Goal: Book appointment/travel/reservation: Book appointment/travel/reservation

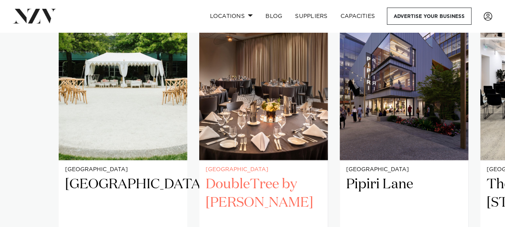
scroll to position [598, 0]
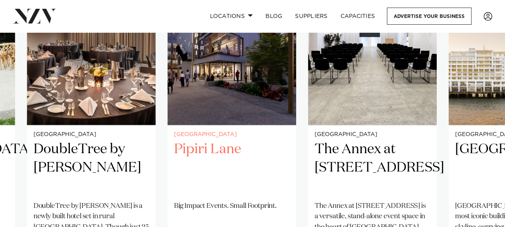
click at [215, 87] on img "3 / 23" at bounding box center [232, 39] width 128 height 172
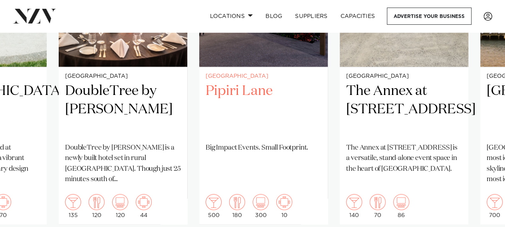
scroll to position [678, 0]
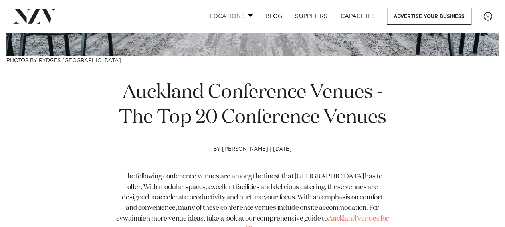
scroll to position [199, 0]
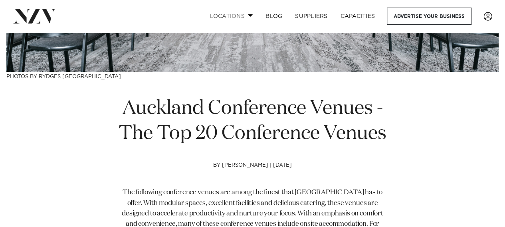
click at [248, 17] on span at bounding box center [250, 15] width 5 height 3
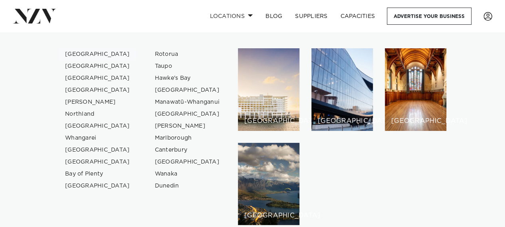
click at [74, 53] on link "[GEOGRAPHIC_DATA]" at bounding box center [98, 54] width 78 height 12
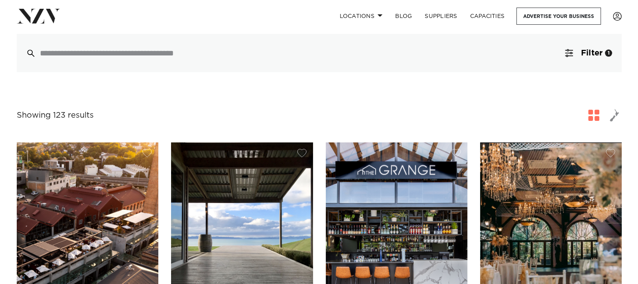
scroll to position [199, 0]
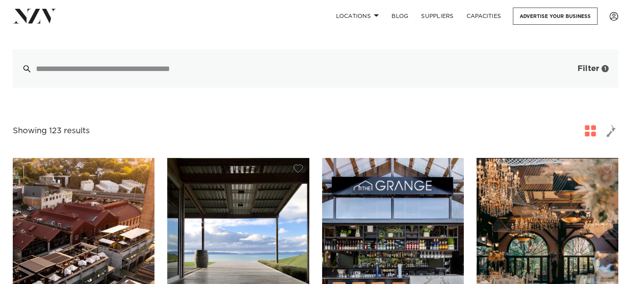
click at [504, 65] on span "Filter" at bounding box center [588, 69] width 22 height 8
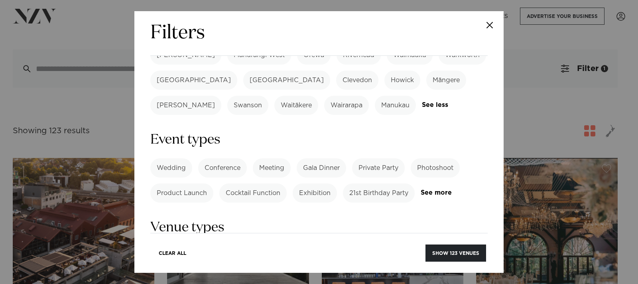
scroll to position [301, 0]
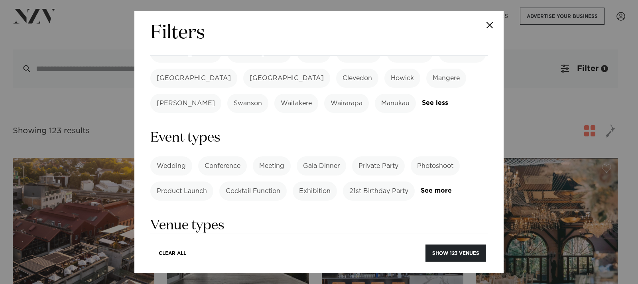
click at [268, 156] on label "Meeting" at bounding box center [272, 165] width 38 height 19
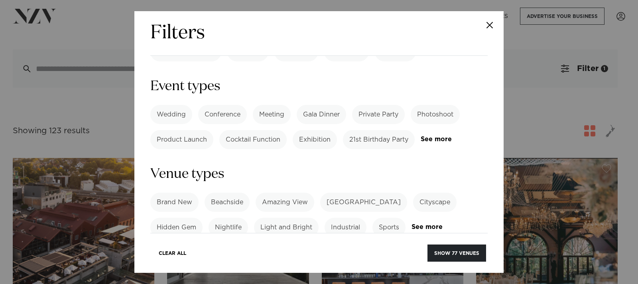
scroll to position [369, 0]
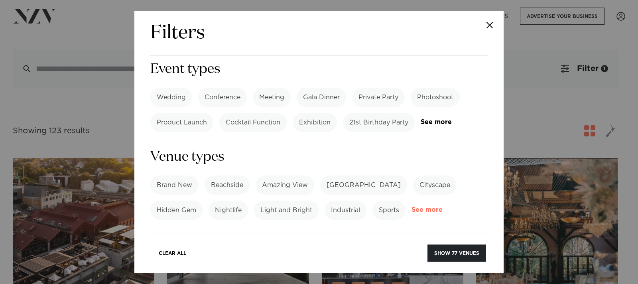
click at [429, 207] on link "See more" at bounding box center [443, 210] width 62 height 7
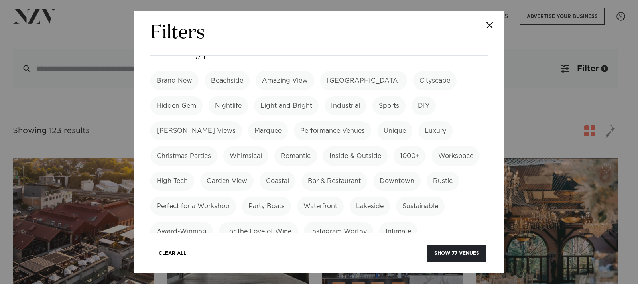
scroll to position [476, 0]
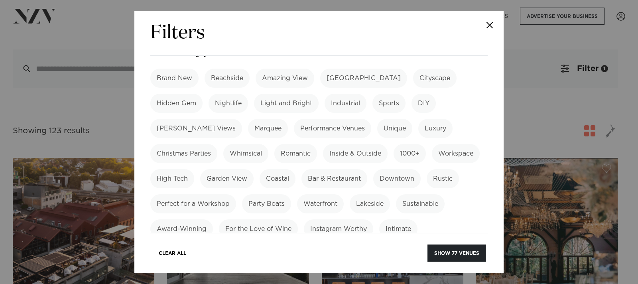
click at [254, 169] on label "Garden View" at bounding box center [226, 178] width 53 height 19
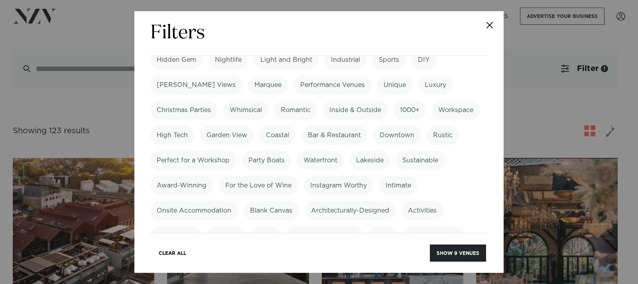
scroll to position [522, 0]
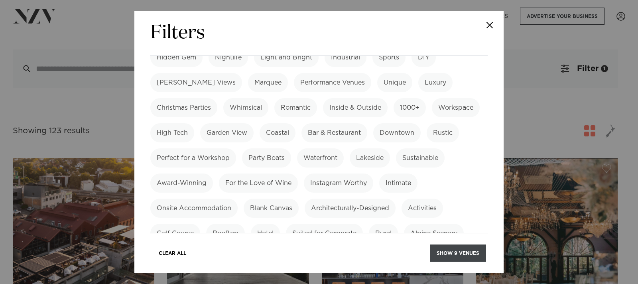
click at [446, 227] on button "Show 9 venues" at bounding box center [458, 253] width 56 height 17
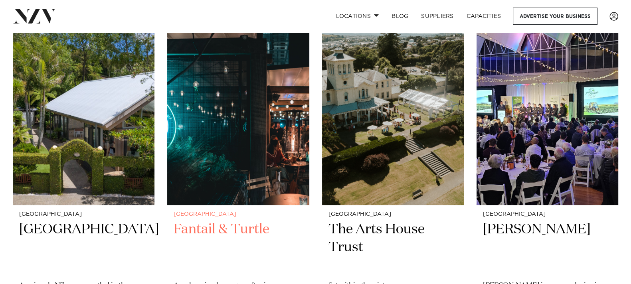
scroll to position [199, 0]
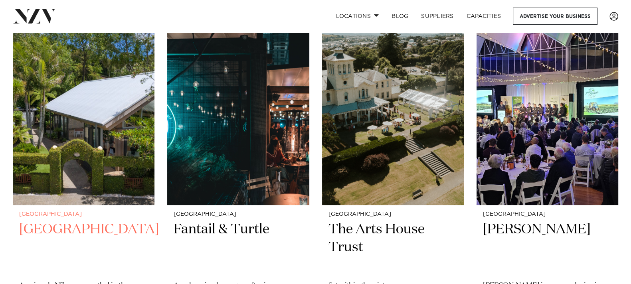
click at [51, 229] on h2 "[GEOGRAPHIC_DATA]" at bounding box center [83, 248] width 129 height 54
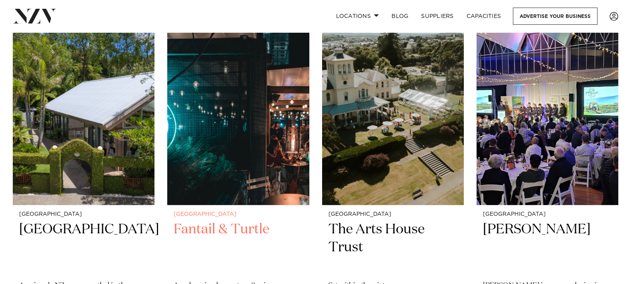
click at [226, 226] on h2 "Fantail & Turtle" at bounding box center [238, 248] width 129 height 54
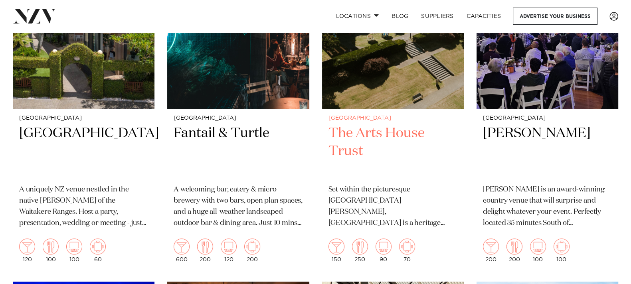
scroll to position [299, 0]
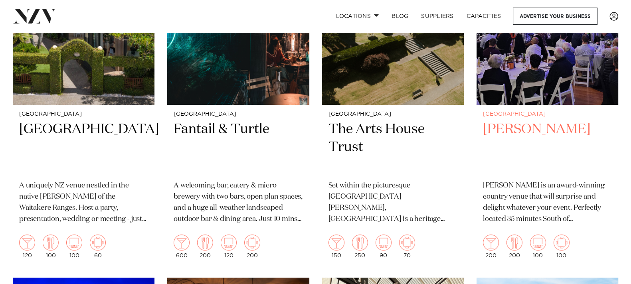
click at [511, 124] on h2 "LaValla" at bounding box center [547, 147] width 129 height 54
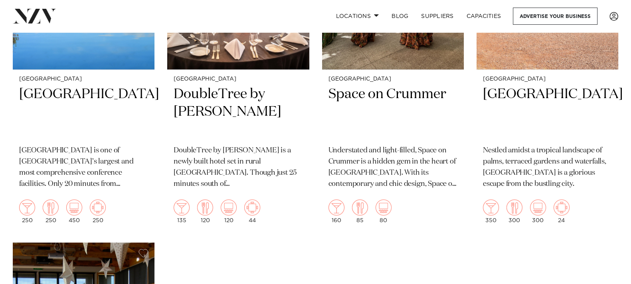
scroll to position [698, 0]
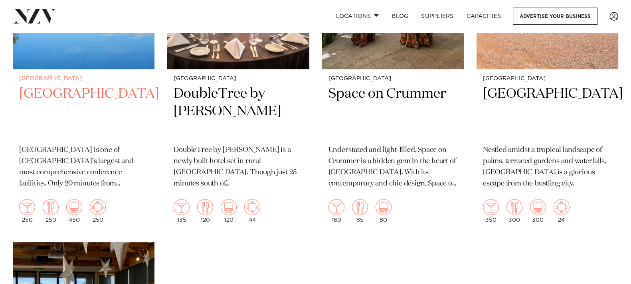
click at [87, 105] on h2 "Waipuna Hotel & Conference Centre" at bounding box center [83, 112] width 129 height 54
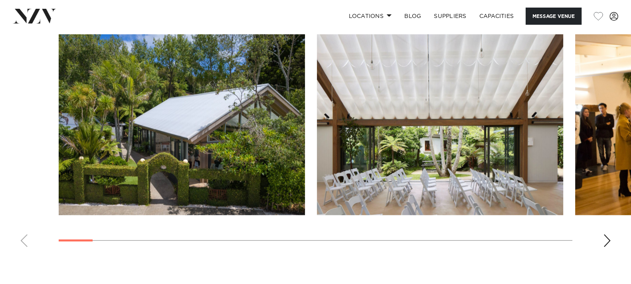
scroll to position [997, 0]
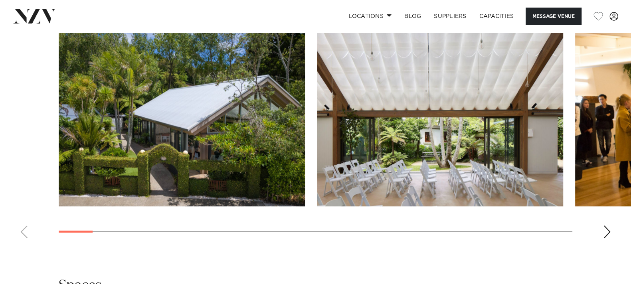
click at [261, 93] on img "1 / 30" at bounding box center [182, 116] width 246 height 181
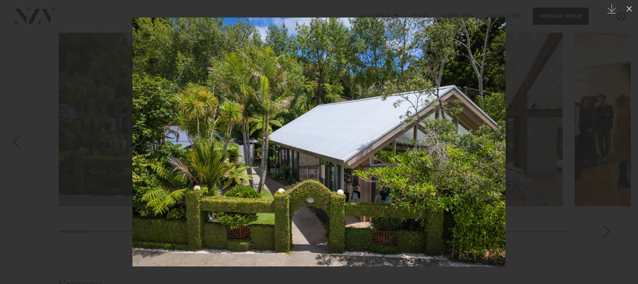
click at [389, 157] on img at bounding box center [318, 142] width 373 height 249
click at [471, 87] on img at bounding box center [318, 142] width 373 height 249
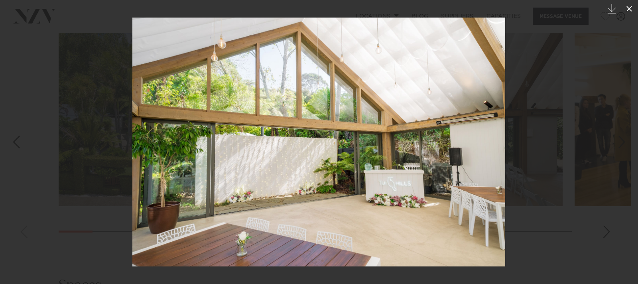
click at [627, 9] on icon at bounding box center [630, 9] width 10 height 10
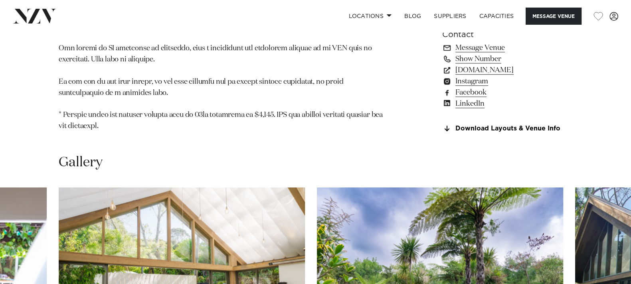
scroll to position [797, 0]
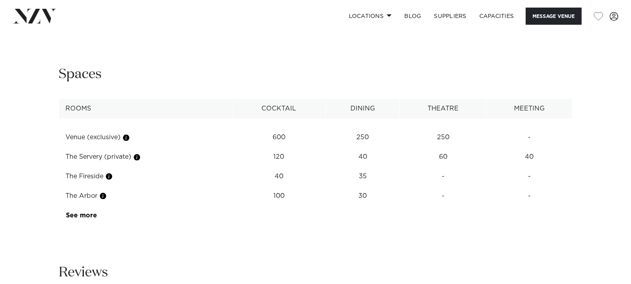
scroll to position [1097, 0]
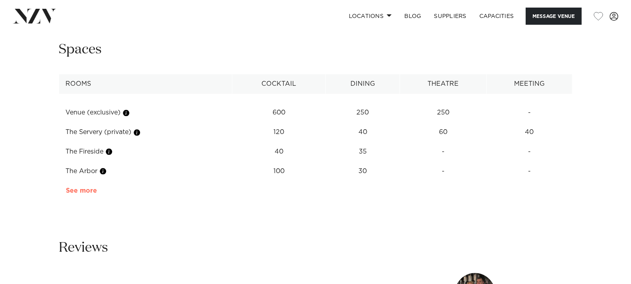
click at [83, 188] on link "See more" at bounding box center [97, 190] width 62 height 6
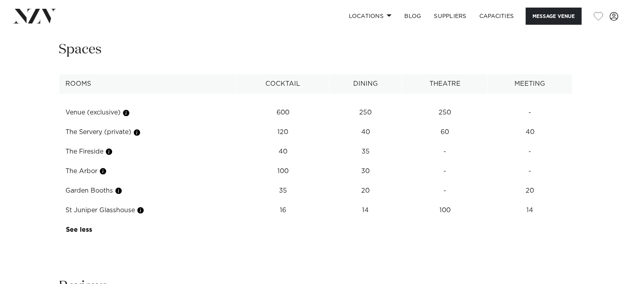
click at [143, 208] on img at bounding box center [222, 171] width 207 height 108
click at [124, 191] on img at bounding box center [222, 171] width 207 height 108
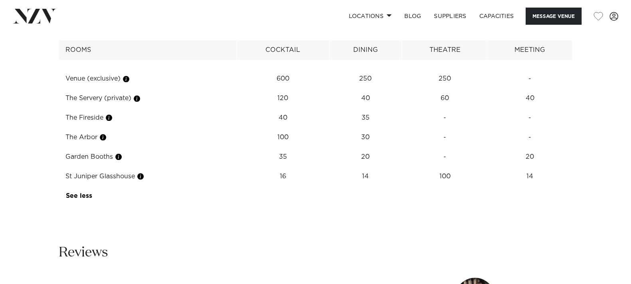
scroll to position [1147, 0]
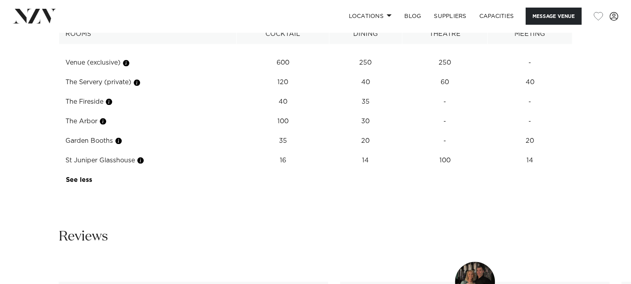
click at [191, 231] on div "Reviews" at bounding box center [315, 237] width 513 height 18
click at [122, 140] on img at bounding box center [222, 121] width 207 height 108
click at [193, 232] on div "Reviews" at bounding box center [315, 237] width 513 height 18
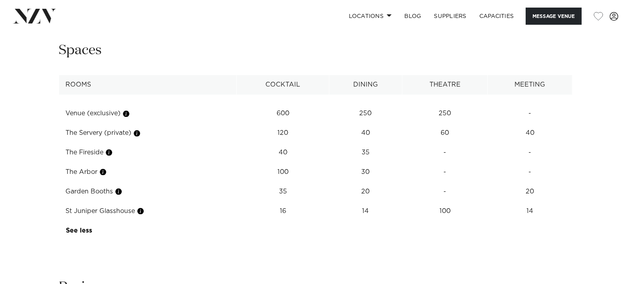
scroll to position [1111, 0]
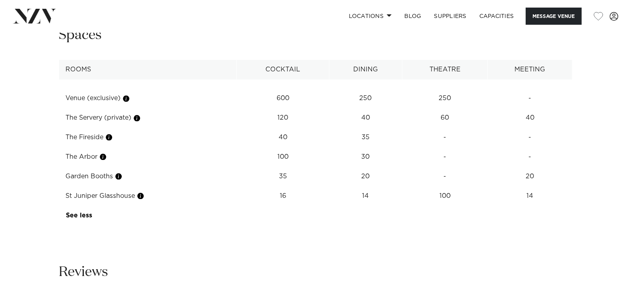
click at [138, 116] on img at bounding box center [222, 157] width 207 height 108
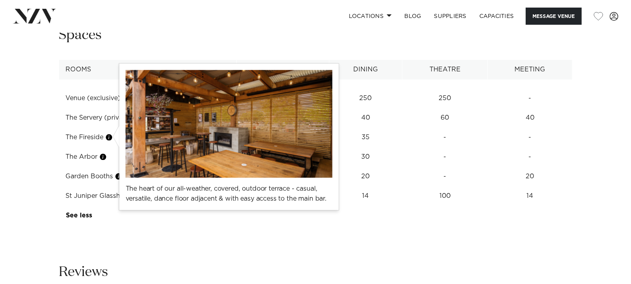
click at [110, 134] on button "button" at bounding box center [109, 137] width 8 height 8
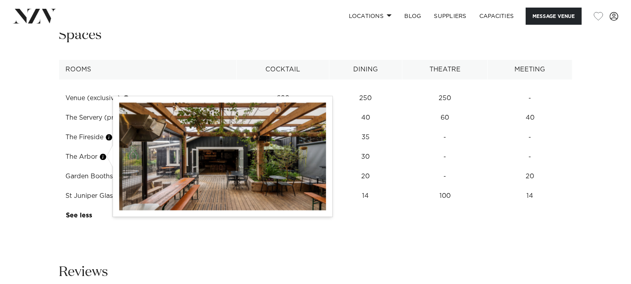
click at [103, 155] on button "button" at bounding box center [103, 157] width 8 height 8
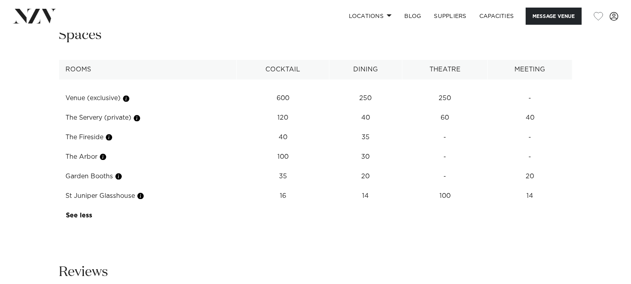
click at [146, 230] on div "**********" at bounding box center [315, 128] width 631 height 205
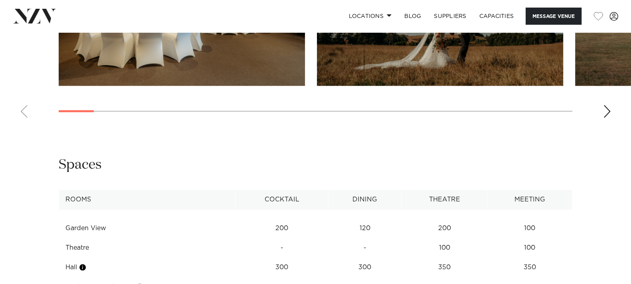
scroll to position [1047, 0]
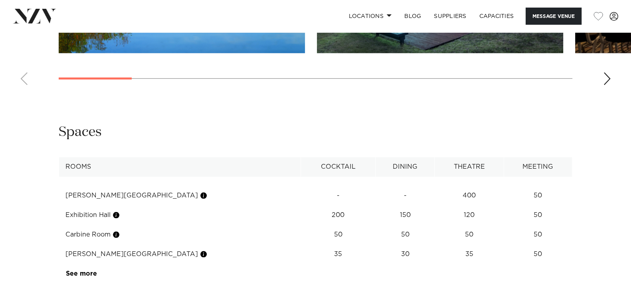
scroll to position [1047, 0]
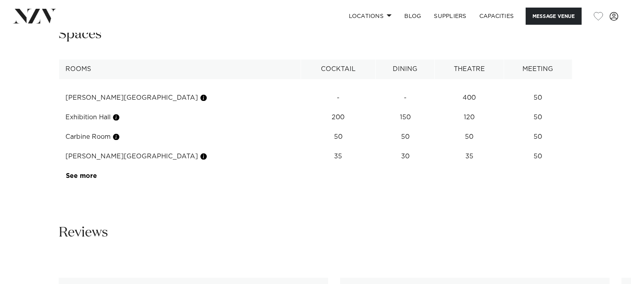
click at [73, 176] on link "See more" at bounding box center [97, 176] width 62 height 6
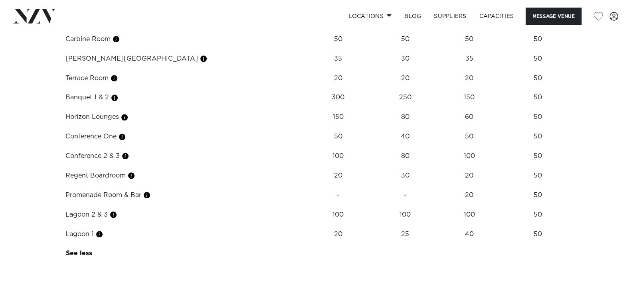
scroll to position [1147, 0]
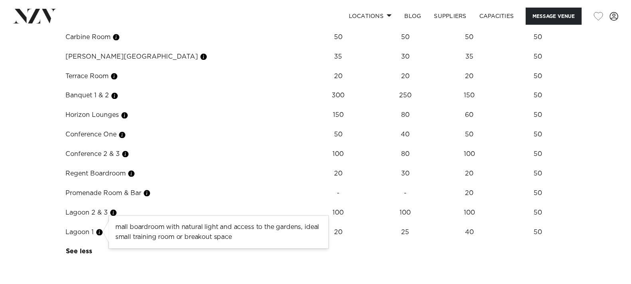
click at [99, 231] on button "button" at bounding box center [99, 232] width 8 height 8
click at [100, 232] on button "button" at bounding box center [99, 232] width 8 height 8
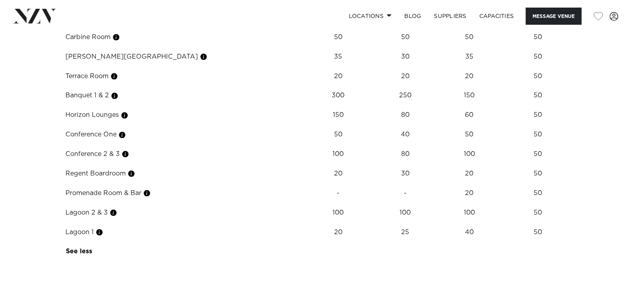
click at [82, 231] on td "Lagoon 1" at bounding box center [180, 233] width 242 height 20
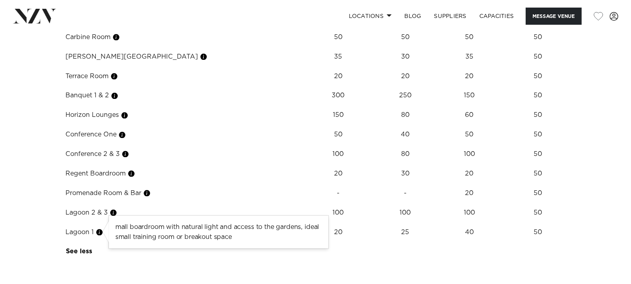
click at [101, 232] on button "button" at bounding box center [99, 232] width 8 height 8
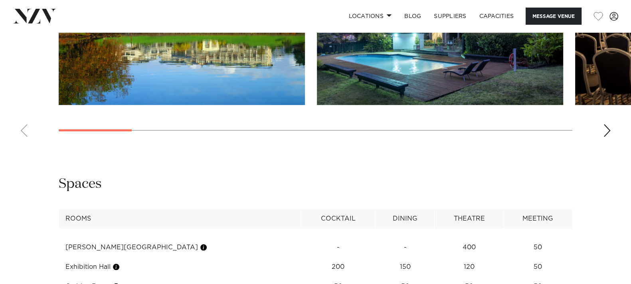
scroll to position [748, 0]
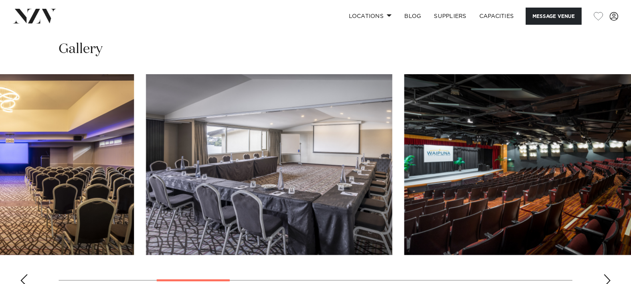
click at [146, 185] on img "4 / 14" at bounding box center [269, 164] width 246 height 181
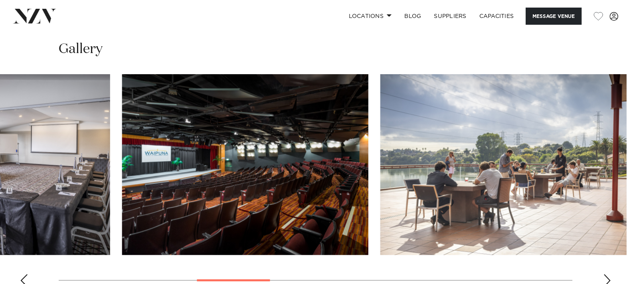
click at [122, 186] on img "5 / 14" at bounding box center [245, 164] width 246 height 181
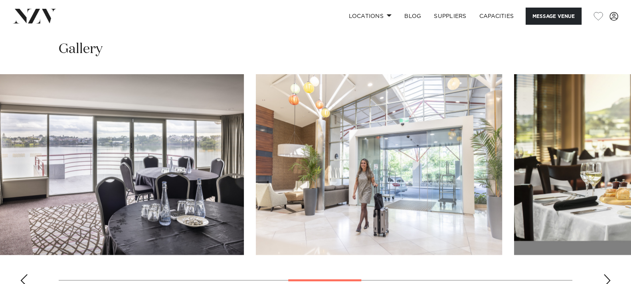
click at [92, 167] on img "7 / 14" at bounding box center [121, 164] width 246 height 181
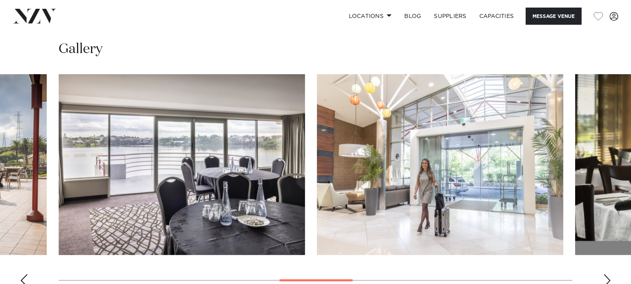
click at [398, 164] on img "8 / 14" at bounding box center [440, 164] width 246 height 181
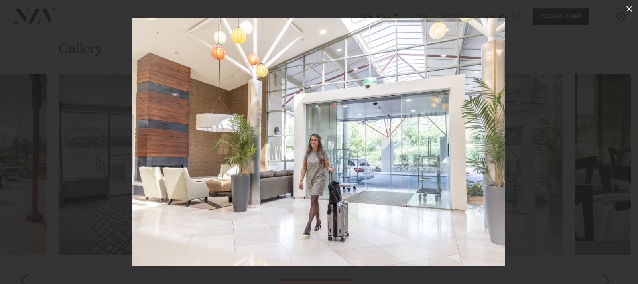
drag, startPoint x: 627, startPoint y: 11, endPoint x: 608, endPoint y: 13, distance: 19.2
click at [624, 11] on button at bounding box center [630, 9] width 18 height 18
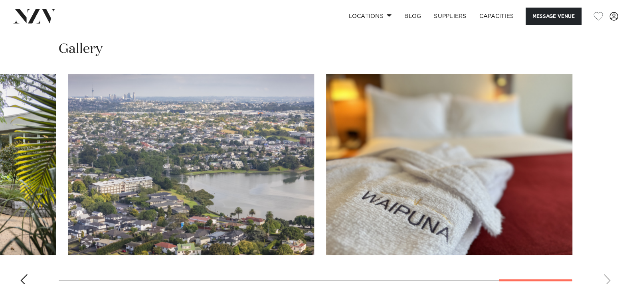
click at [546, 277] on swiper-container at bounding box center [315, 183] width 631 height 219
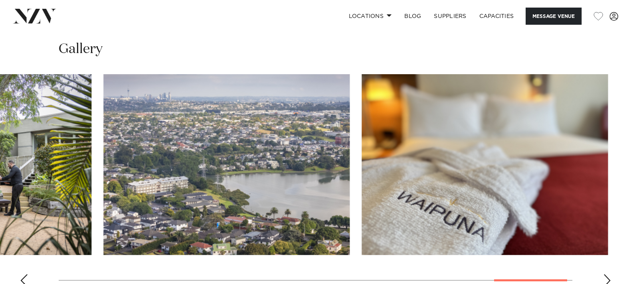
click at [603, 278] on swiper-container at bounding box center [315, 183] width 631 height 219
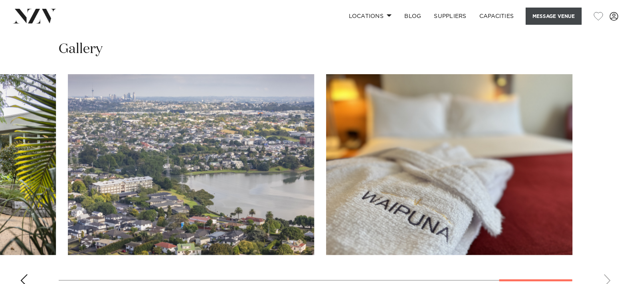
click at [549, 17] on button "Message Venue" at bounding box center [553, 16] width 56 height 17
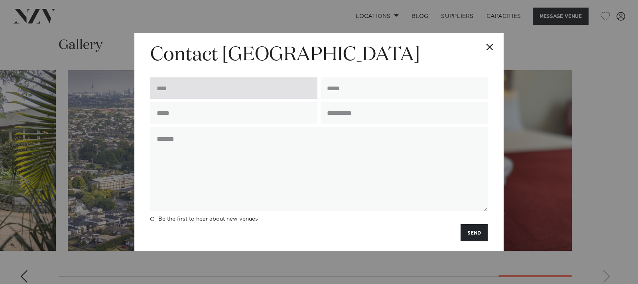
click at [223, 99] on input "text" at bounding box center [233, 88] width 167 height 22
type input "**********"
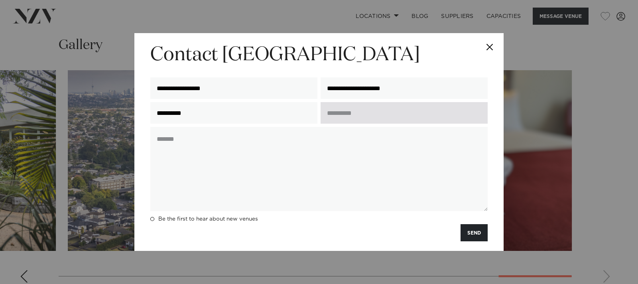
click at [339, 124] on input "text" at bounding box center [404, 113] width 167 height 22
click at [347, 124] on input "text" at bounding box center [404, 113] width 167 height 22
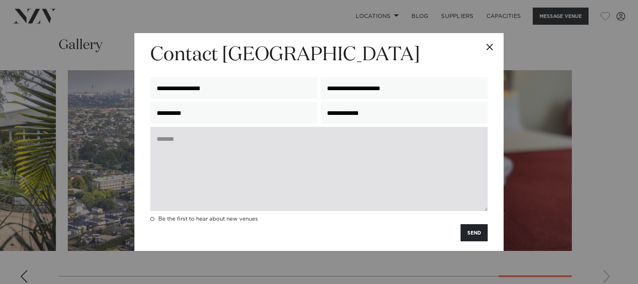
type input "**********"
click at [211, 158] on textarea at bounding box center [318, 169] width 337 height 84
click at [351, 165] on textarea "**********" at bounding box center [318, 169] width 337 height 84
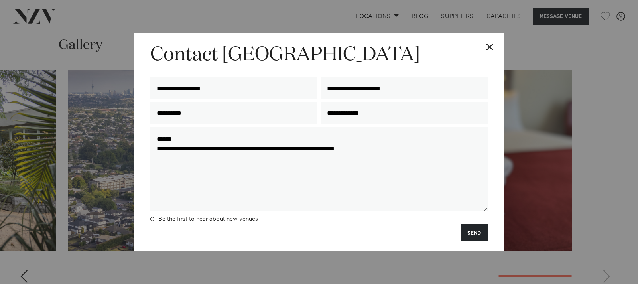
type textarea "**********"
click at [489, 35] on button "Close" at bounding box center [490, 47] width 28 height 28
